Goal: Share content

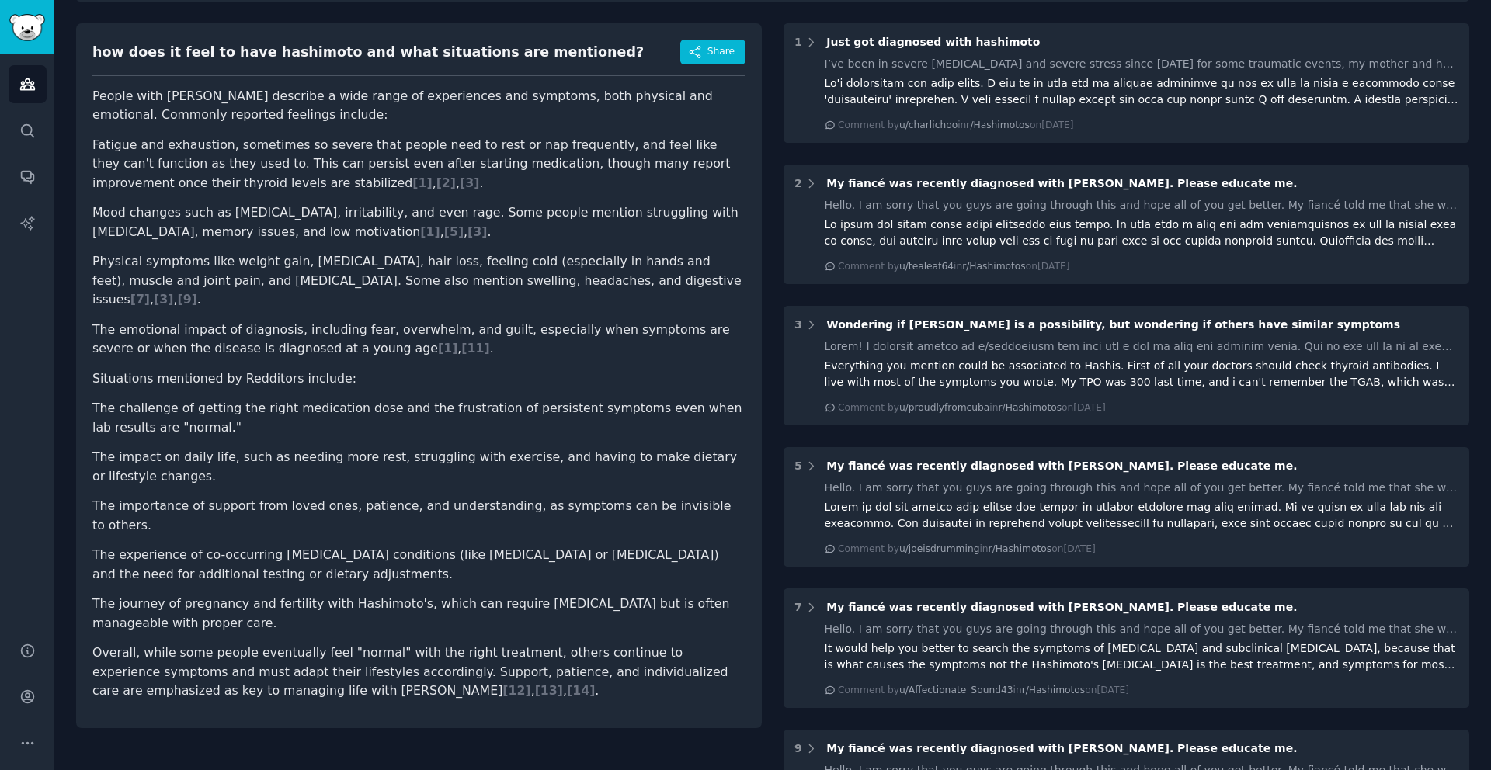
scroll to position [151, 0]
click at [722, 51] on span "Share" at bounding box center [721, 51] width 27 height 14
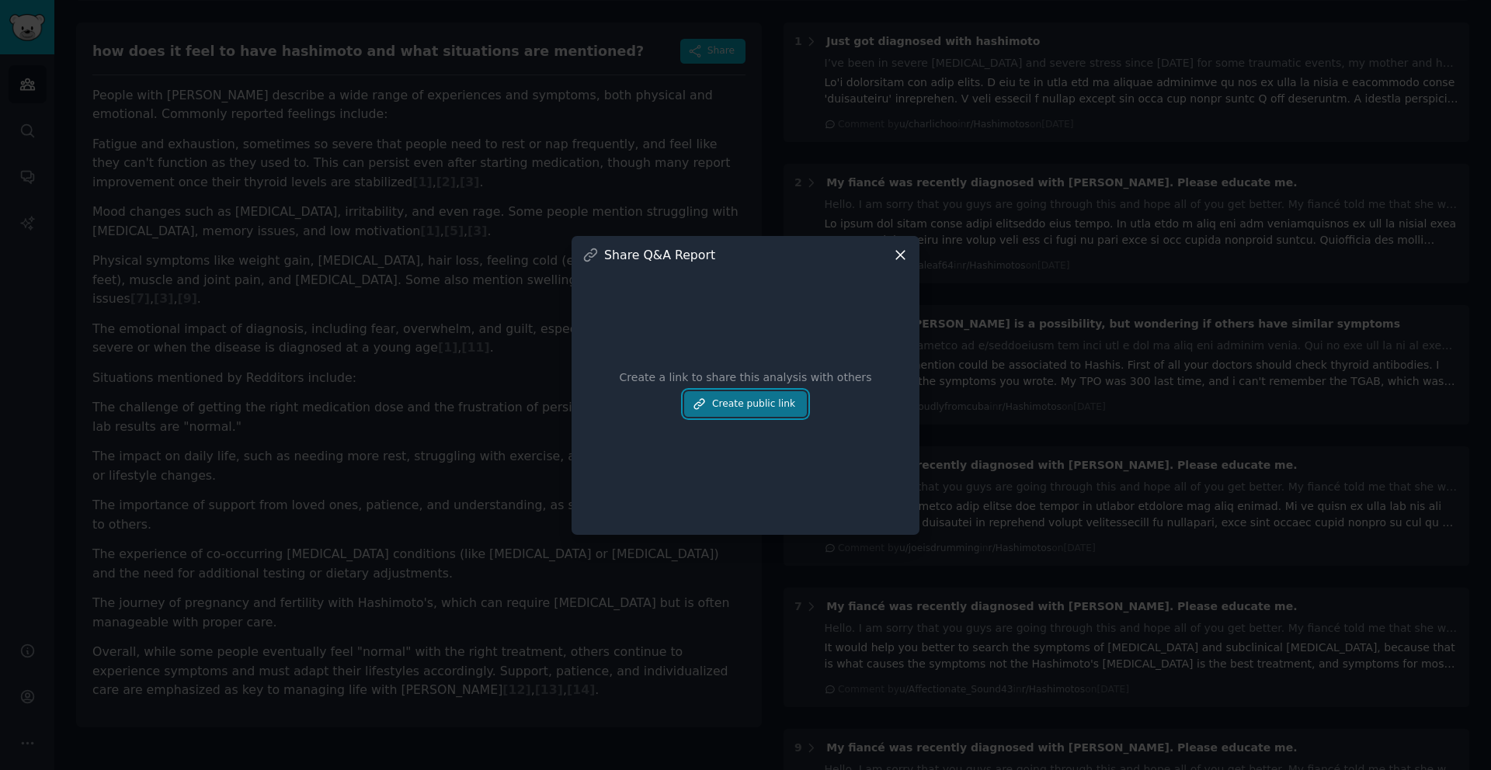
click at [751, 415] on button "Create public link" at bounding box center [745, 404] width 123 height 26
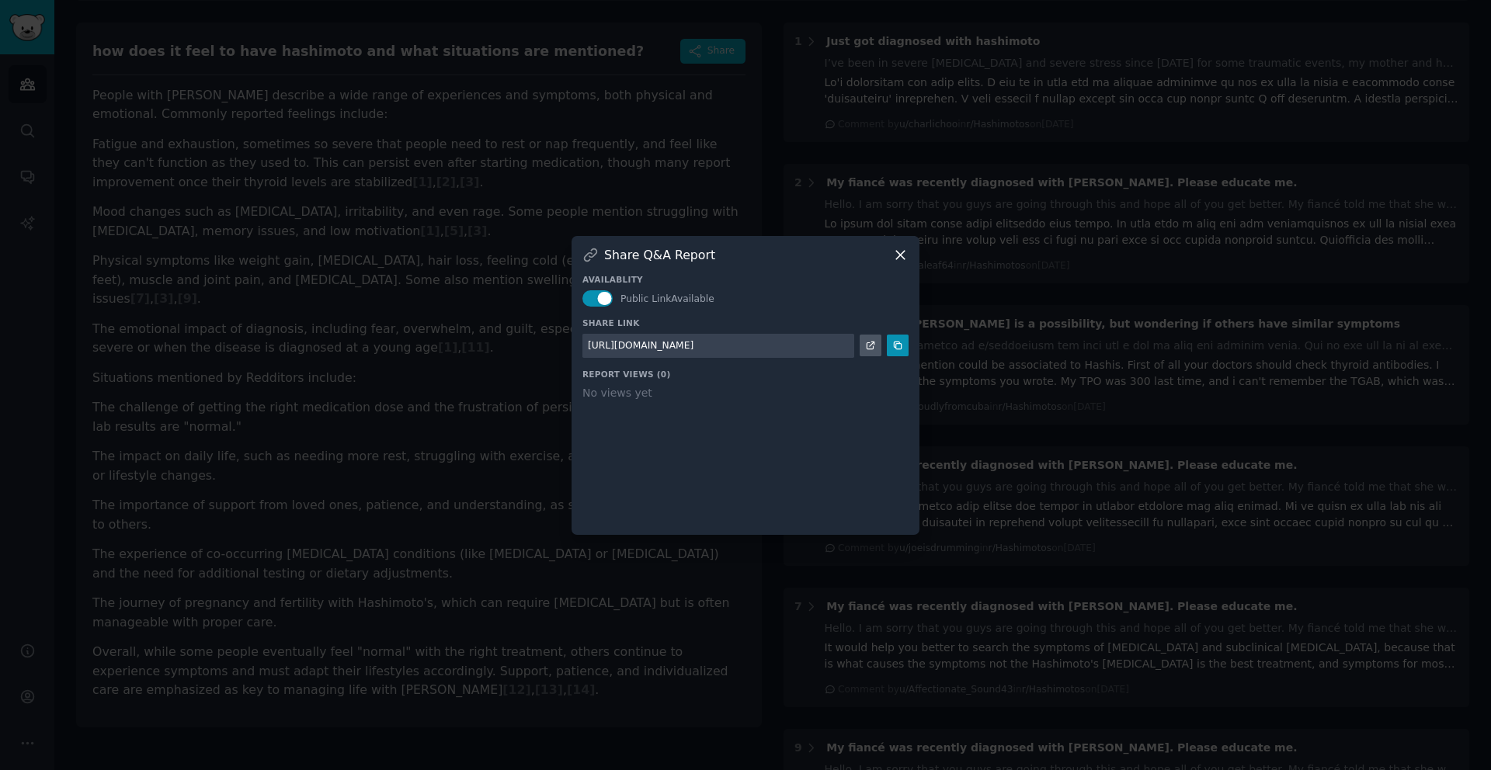
click at [903, 256] on icon at bounding box center [900, 255] width 16 height 16
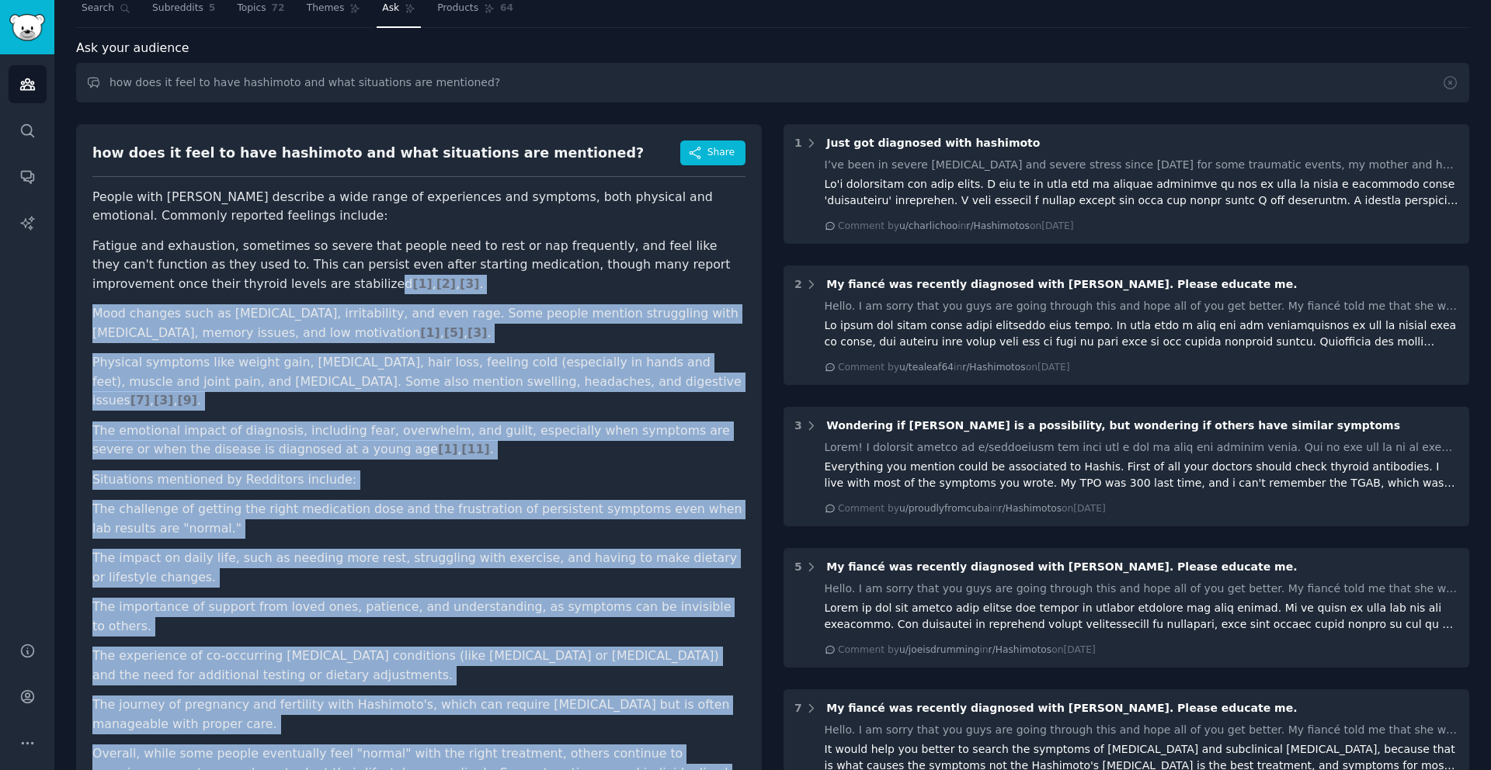
scroll to position [0, 0]
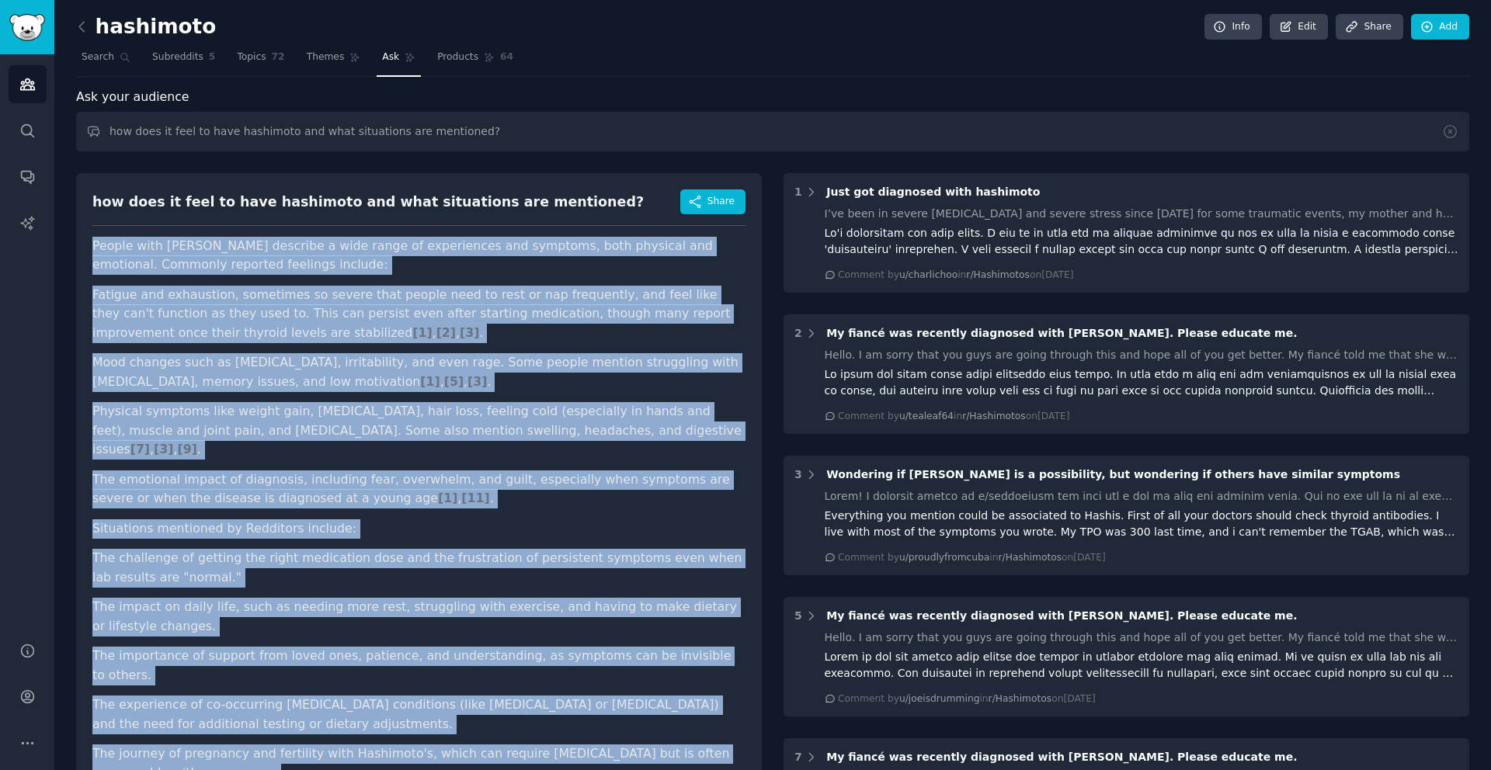
drag, startPoint x: 430, startPoint y: 506, endPoint x: 89, endPoint y: 251, distance: 425.5
click at [89, 251] on div "how does it feel to have hashimoto and what situations are mentioned? Share Peo…" at bounding box center [419, 525] width 686 height 705
copy article "People with [PERSON_NAME] describe a wide range of experiences and symptoms, bo…"
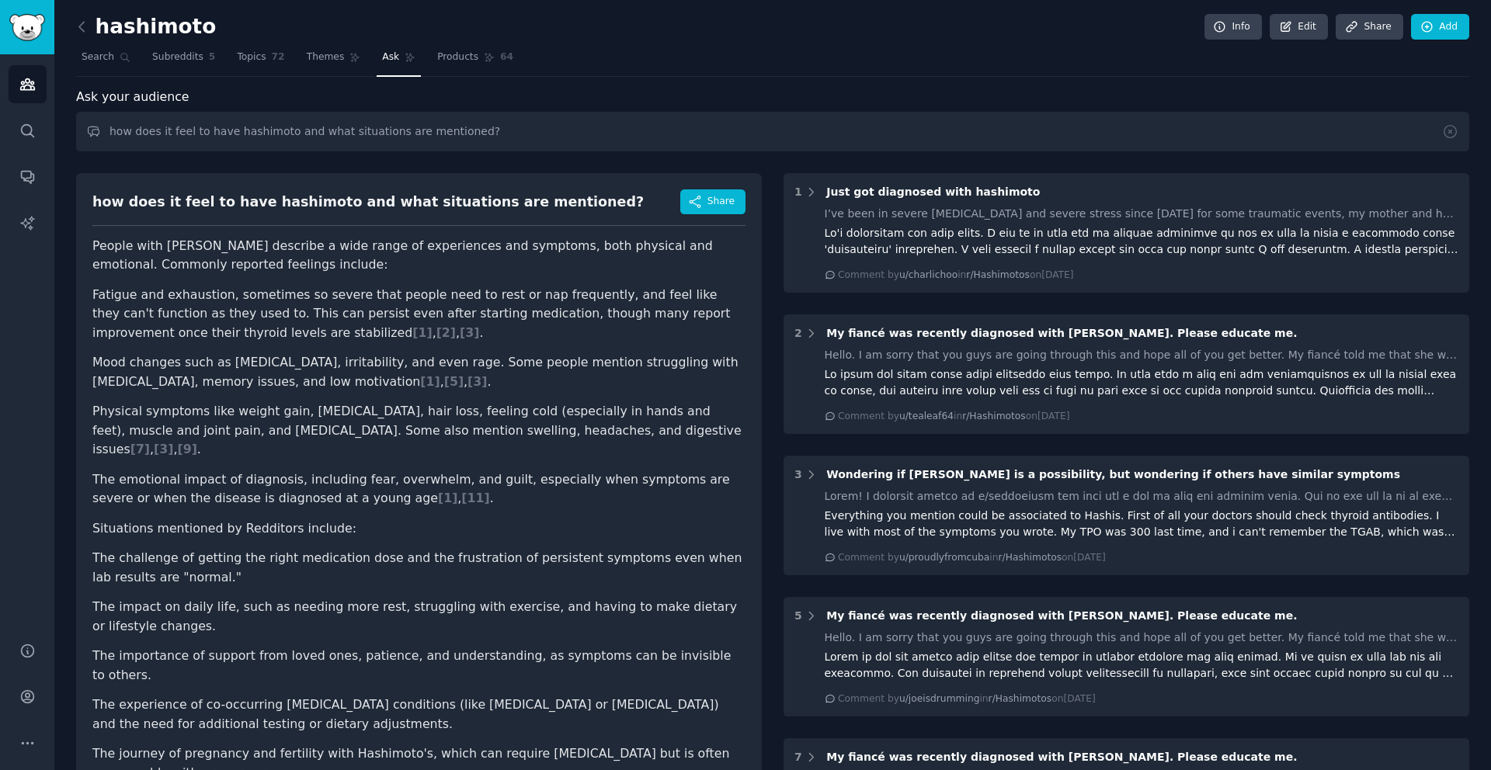
click at [423, 137] on input "how does it feel to have hashimoto and what situations are mentioned?" at bounding box center [772, 132] width 1393 height 40
click at [484, 136] on input "how does it feel to have hashimoto and what situations are mentioned?" at bounding box center [772, 132] width 1393 height 40
click at [383, 134] on input "how does it feel to have hashimoto and what situations are mentioned?" at bounding box center [772, 132] width 1393 height 40
click at [557, 140] on input "how does it feel to have hashimoto and what situations in daily life are mentio…" at bounding box center [772, 132] width 1393 height 40
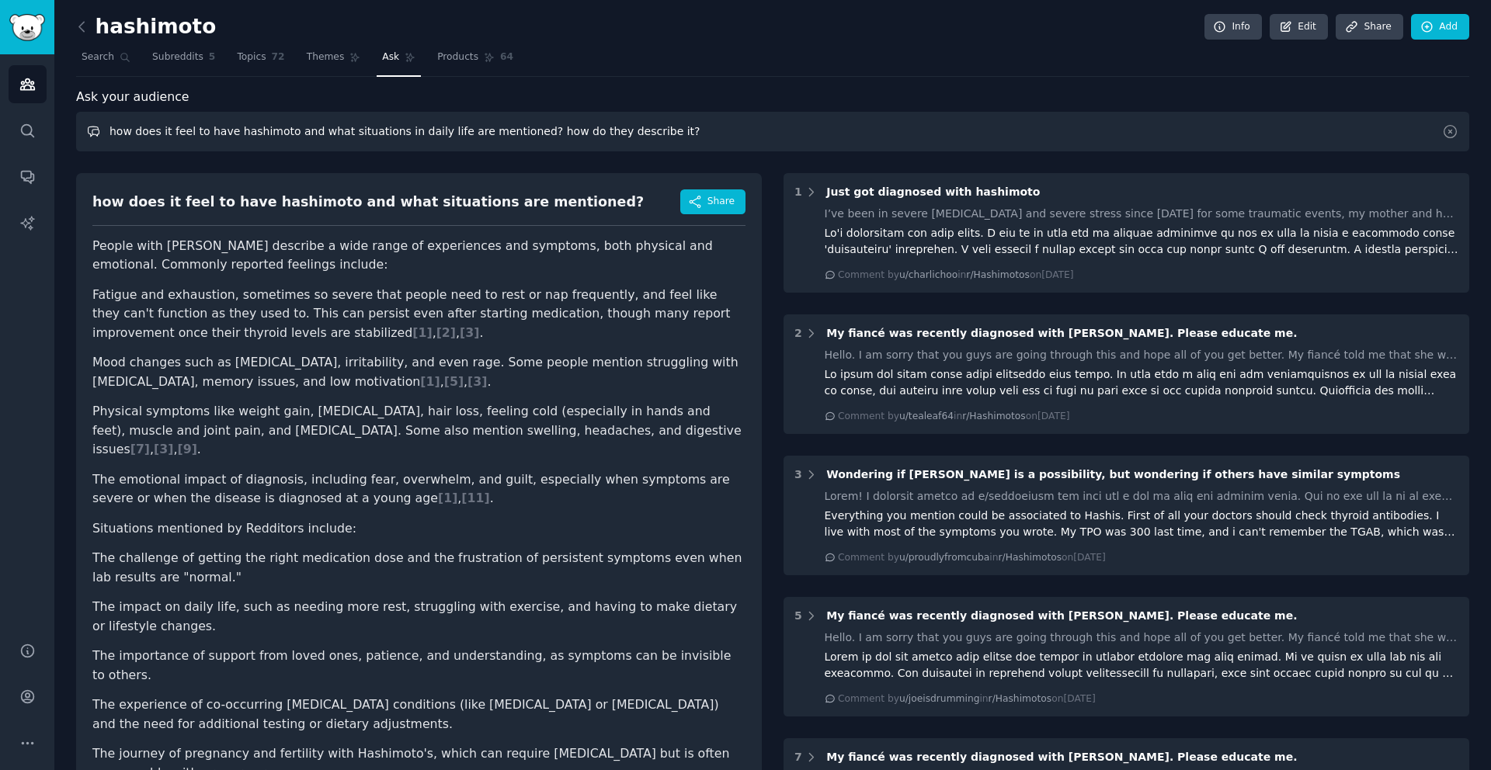
type input "how does it feel to have hashimoto and what situations in daily life are mentio…"
